Goal: Navigation & Orientation: Find specific page/section

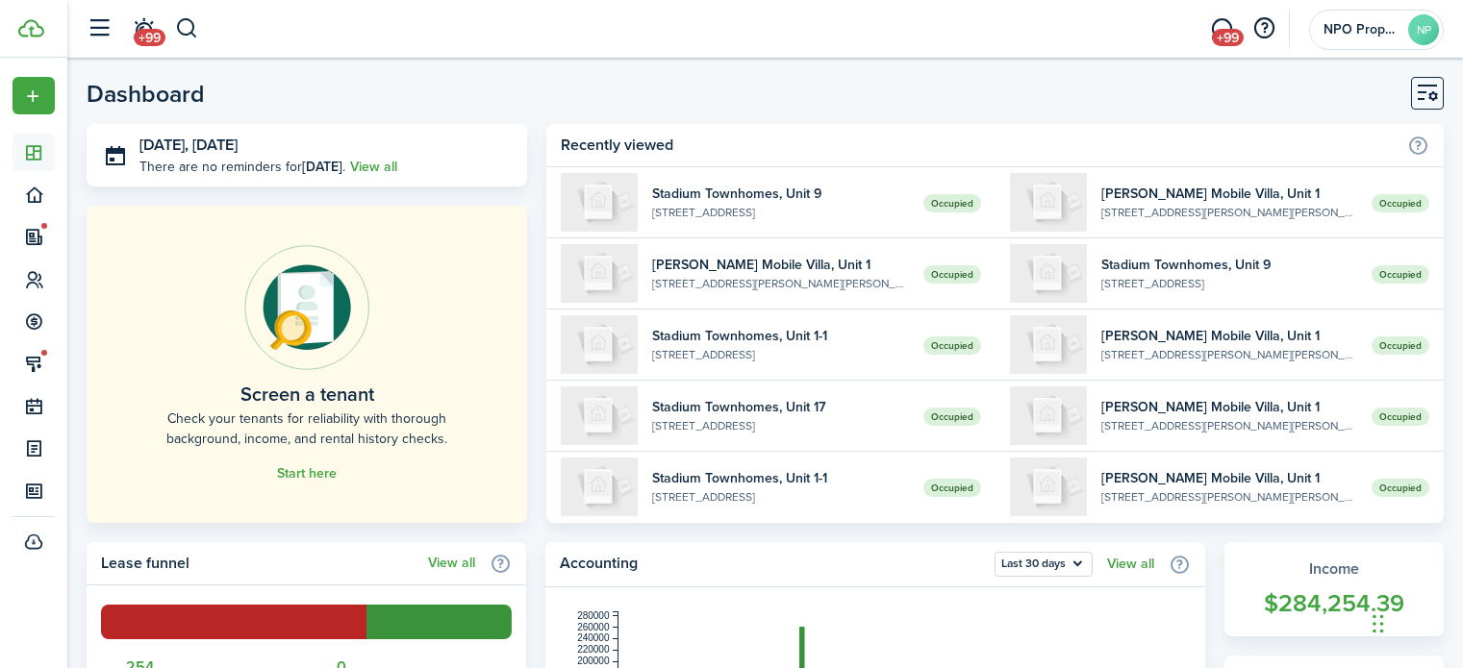
click at [455, 91] on header-page "Dashboard" at bounding box center [765, 100] width 1357 height 47
click at [387, 107] on header-page "Dashboard" at bounding box center [765, 100] width 1357 height 47
click at [360, 80] on header-page "Dashboard" at bounding box center [765, 100] width 1357 height 47
click at [438, 89] on header-page "Dashboard" at bounding box center [765, 100] width 1357 height 47
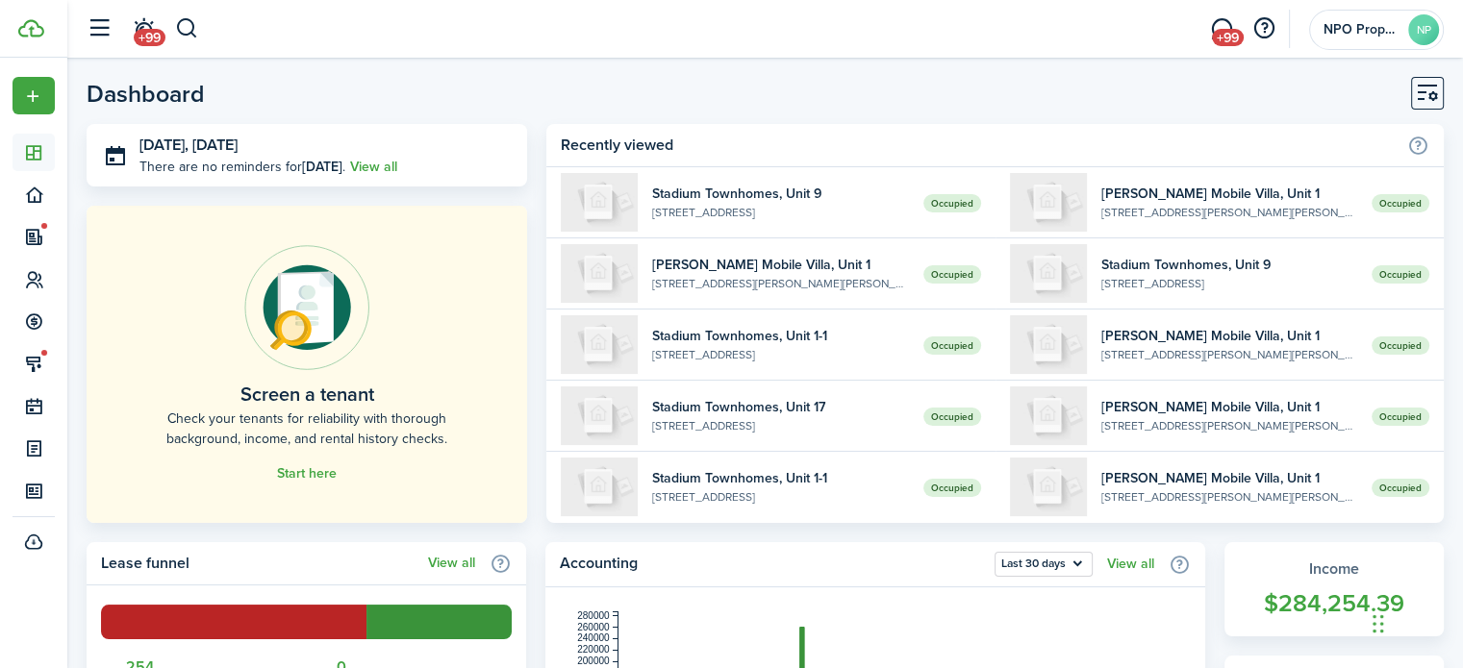
click at [494, 81] on header-page "Dashboard" at bounding box center [765, 100] width 1357 height 47
click at [449, 91] on header-page "Dashboard" at bounding box center [765, 100] width 1357 height 47
click at [398, 86] on header-page "Dashboard" at bounding box center [765, 100] width 1357 height 47
click at [693, 78] on header-page "Dashboard" at bounding box center [765, 100] width 1357 height 47
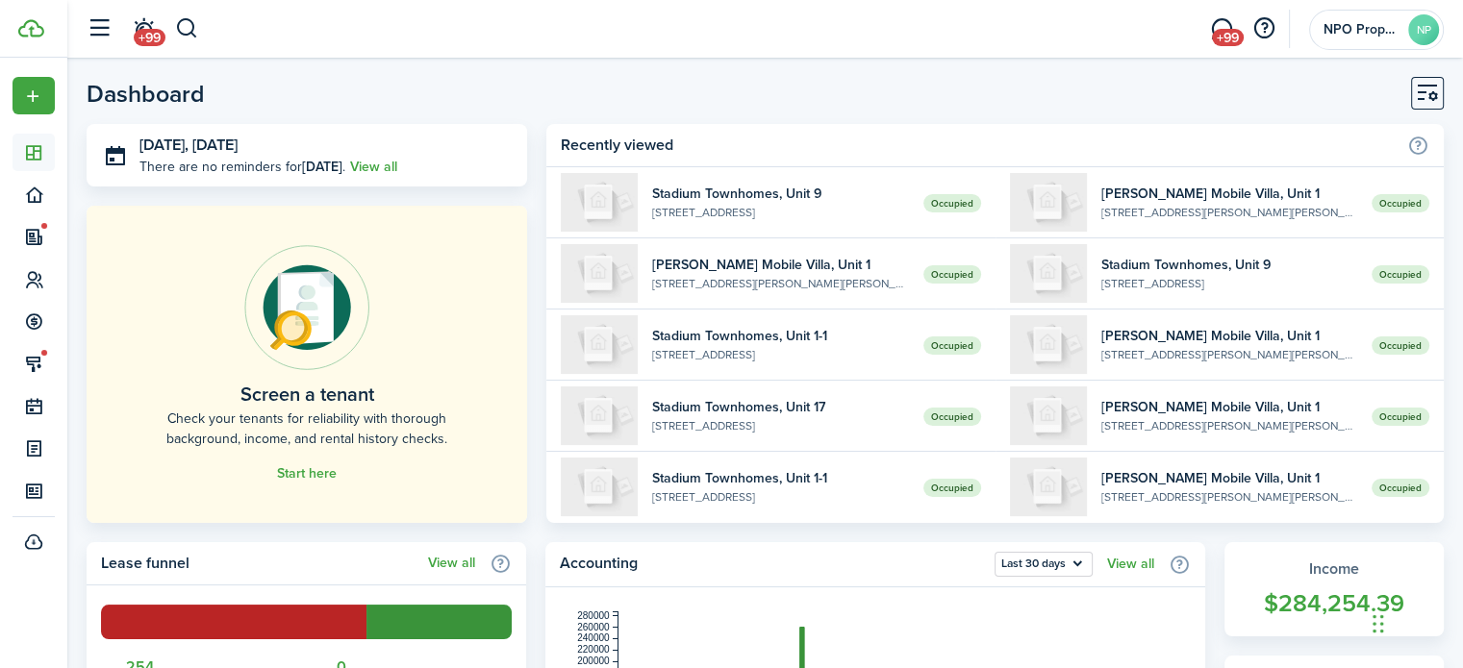
click at [504, 87] on header-page "Dashboard" at bounding box center [765, 100] width 1357 height 47
click at [461, 96] on header-page "Dashboard" at bounding box center [765, 100] width 1357 height 47
